Goal: Task Accomplishment & Management: Manage account settings

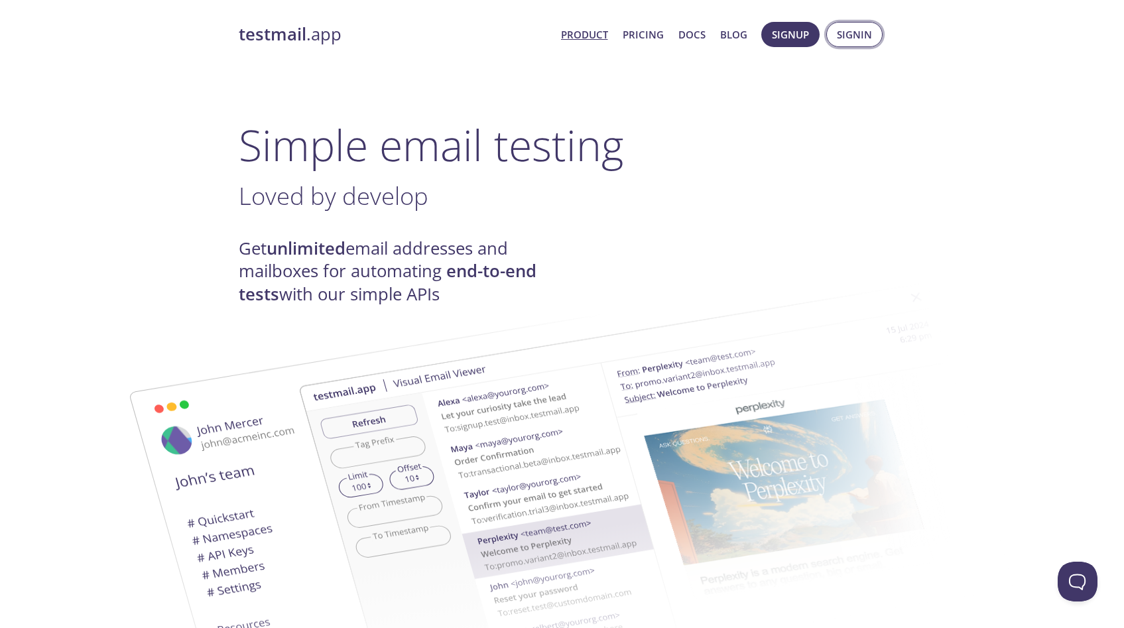
click at [856, 36] on span "Signin" at bounding box center [854, 34] width 35 height 17
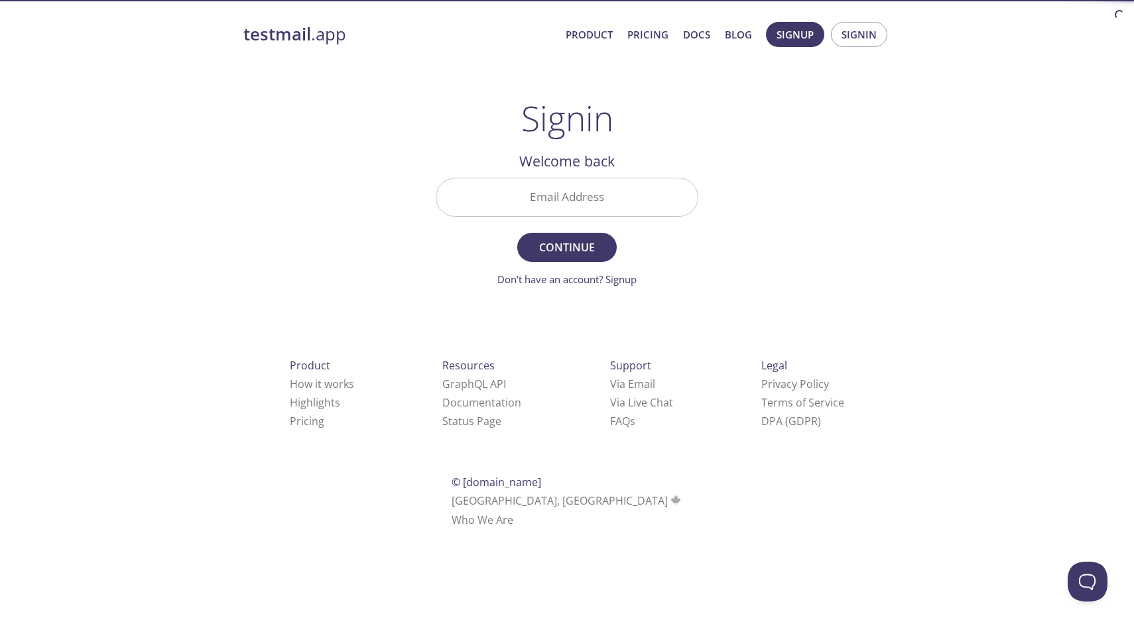
click at [637, 196] on input "Email Address" at bounding box center [566, 197] width 261 height 38
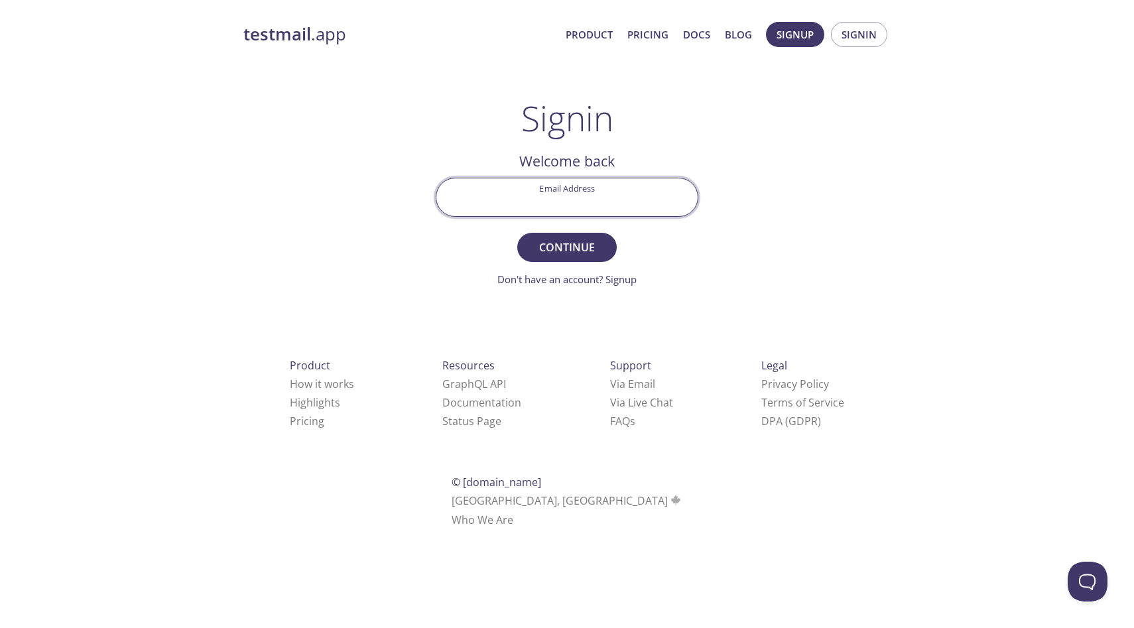
type input "[EMAIL_ADDRESS][DOMAIN_NAME]"
click at [580, 242] on span "Continue" at bounding box center [567, 247] width 70 height 19
click at [575, 202] on input "Signin Security Code" at bounding box center [566, 197] width 261 height 38
paste input "8HGZGR3"
type input "8HGZGR3"
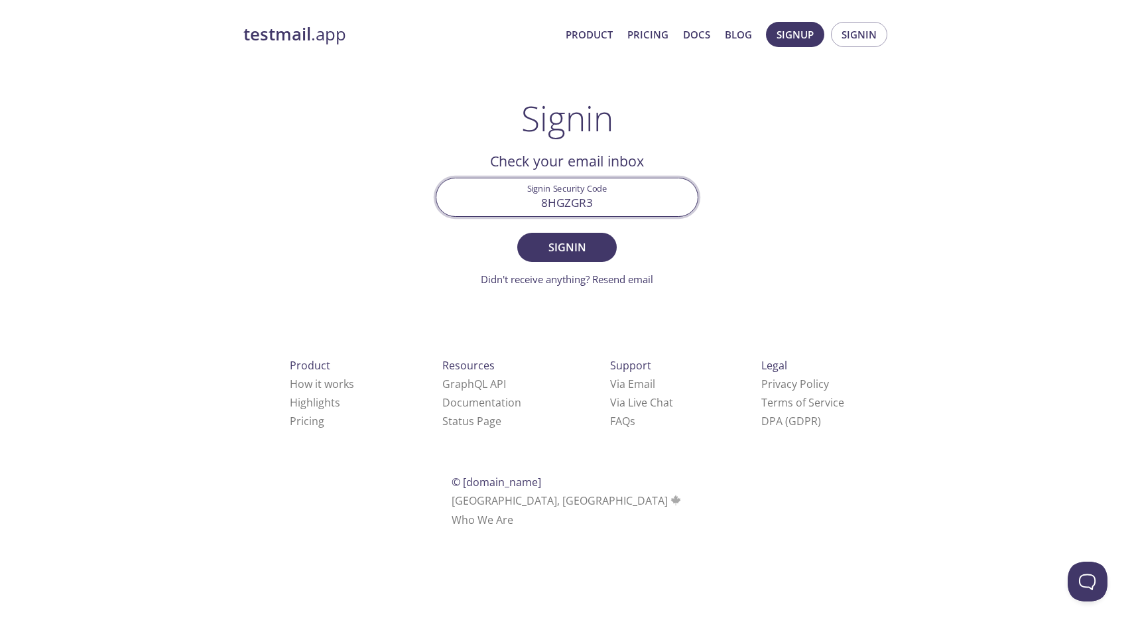
click at [597, 256] on span "Signin" at bounding box center [567, 247] width 70 height 19
